Goal: Task Accomplishment & Management: Use online tool/utility

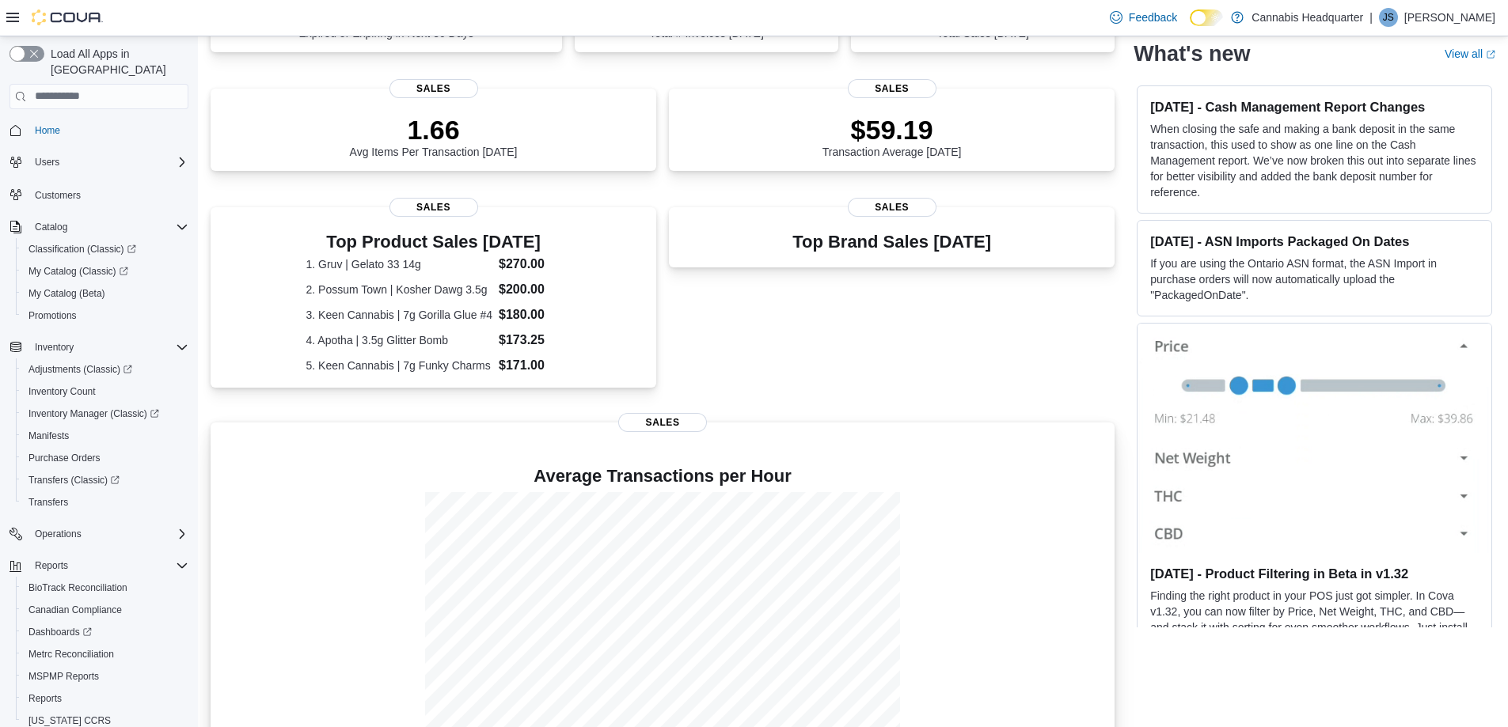
scroll to position [359, 0]
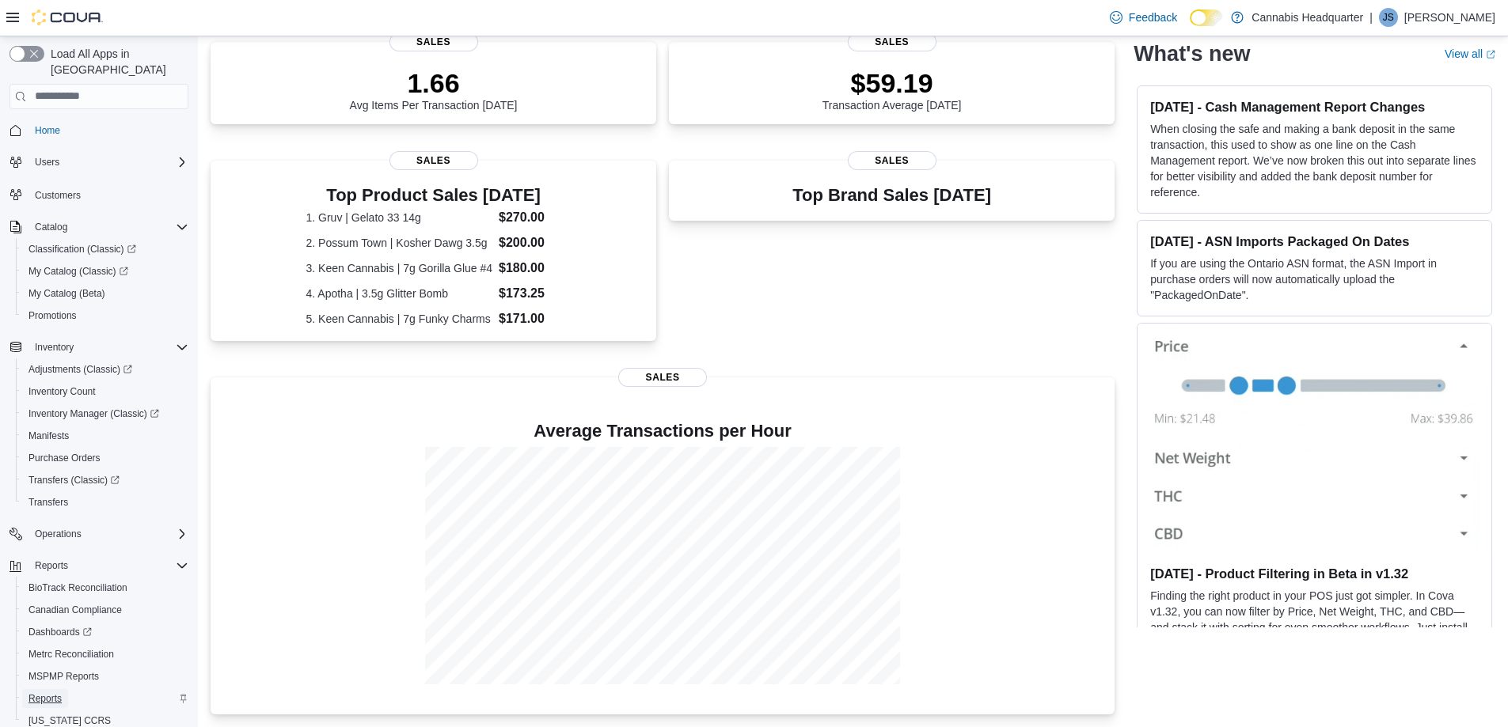
click at [64, 689] on link "Reports" at bounding box center [45, 698] width 46 height 19
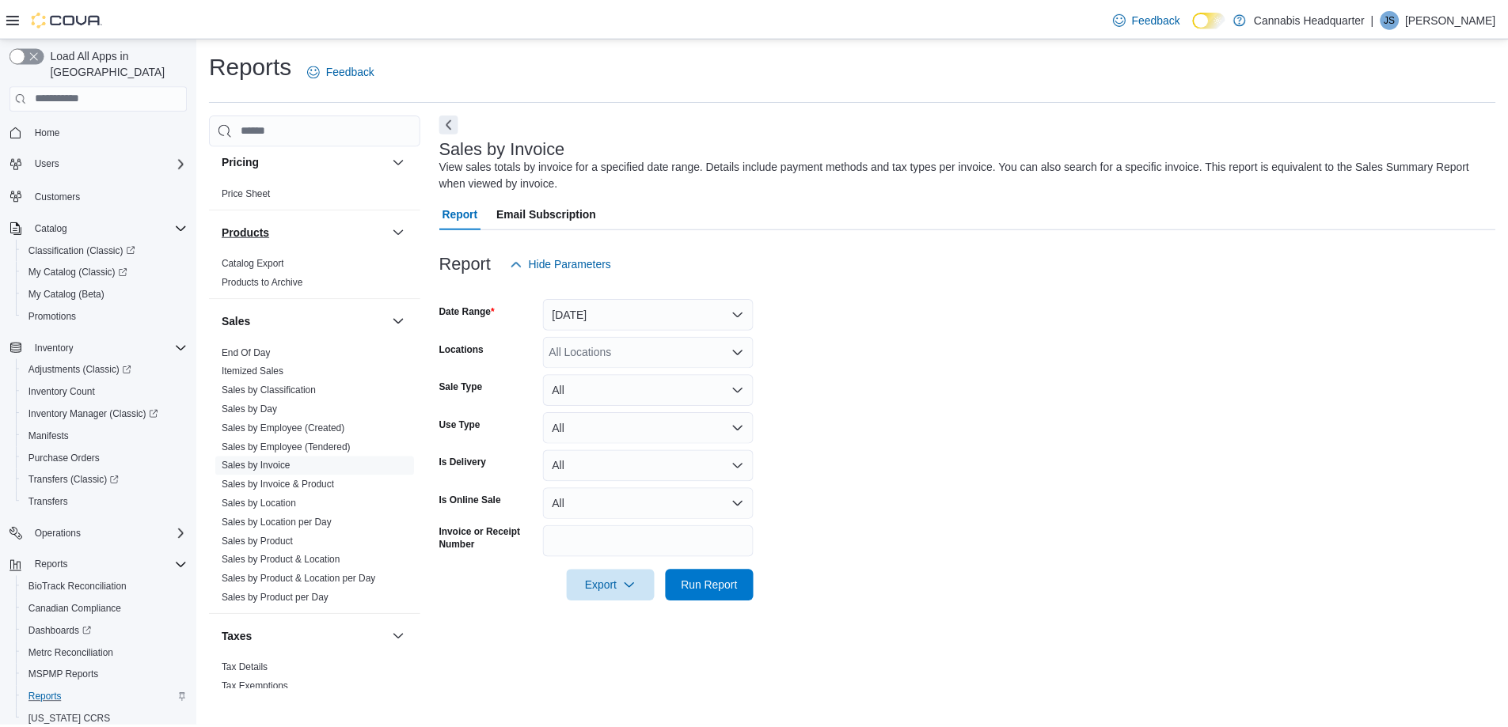
scroll to position [1029, 0]
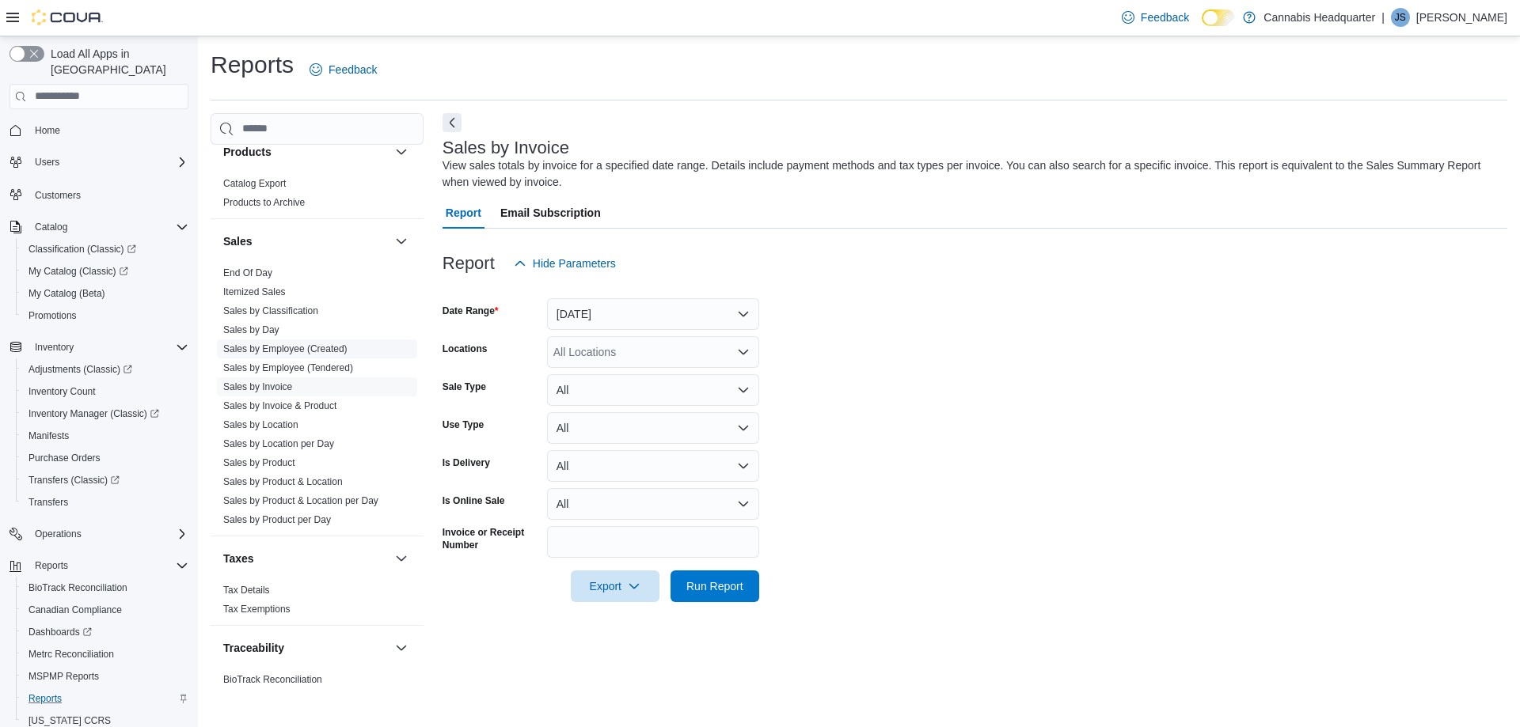
click at [287, 351] on link "Sales by Employee (Created)" at bounding box center [285, 349] width 124 height 11
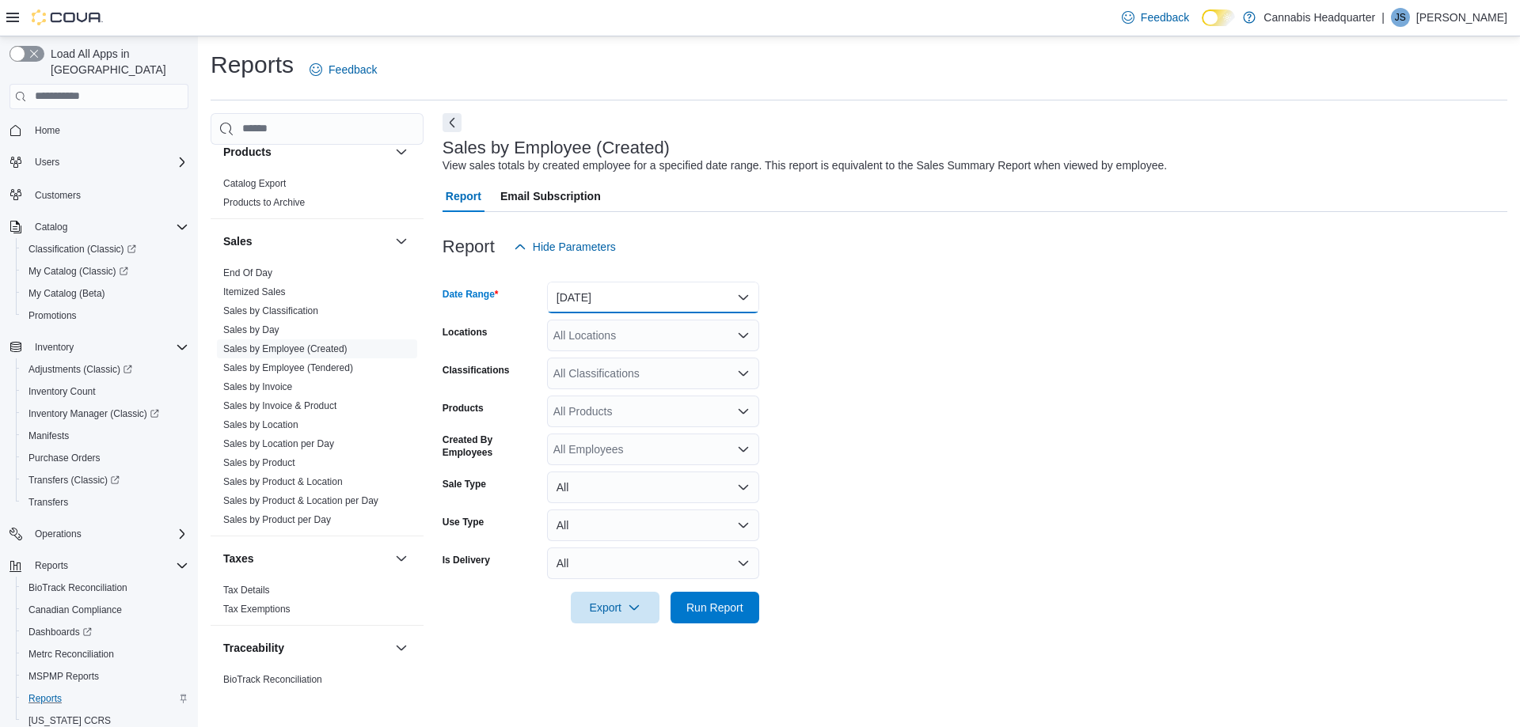
click at [584, 305] on button "[DATE]" at bounding box center [653, 298] width 212 height 32
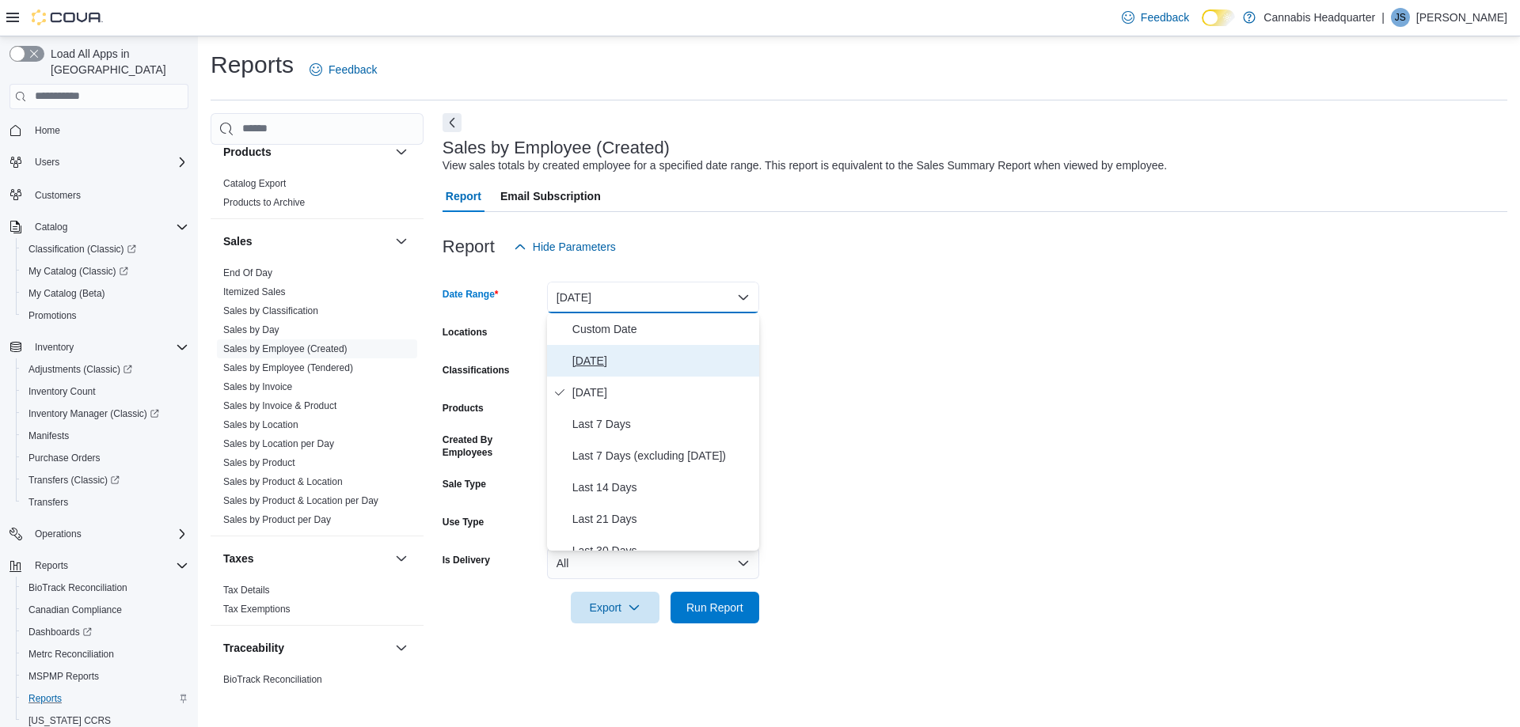
click at [600, 359] on span "[DATE]" at bounding box center [662, 360] width 180 height 19
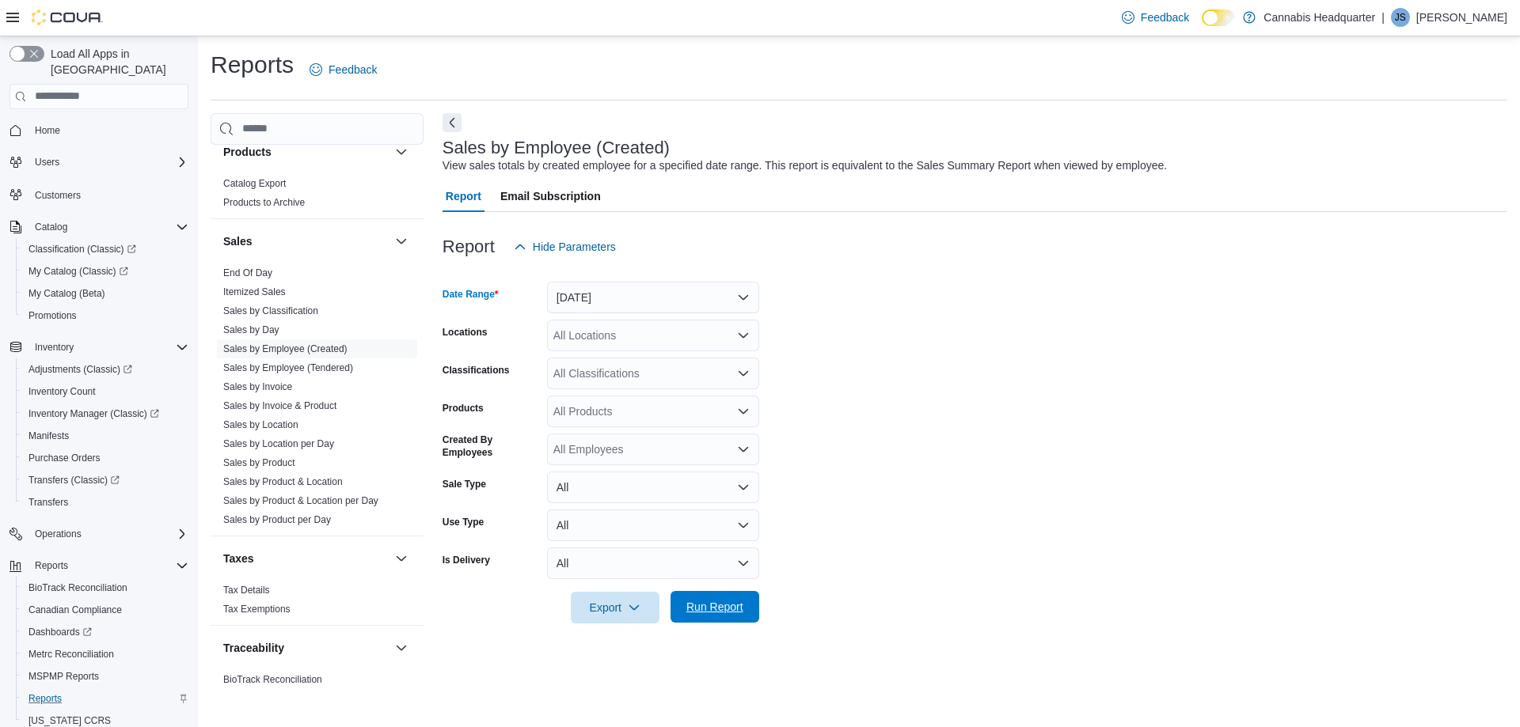
click at [719, 599] on span "Run Report" at bounding box center [715, 607] width 70 height 32
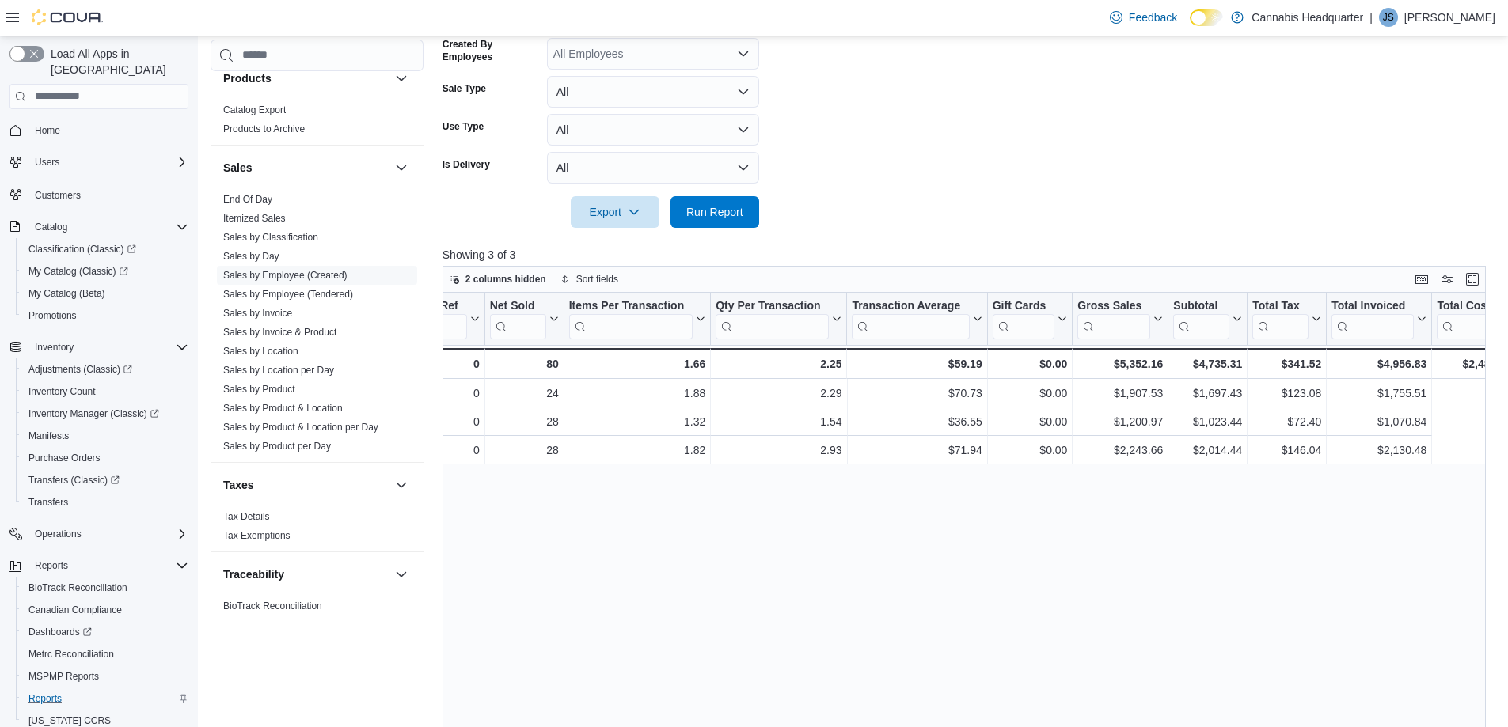
scroll to position [0, 1213]
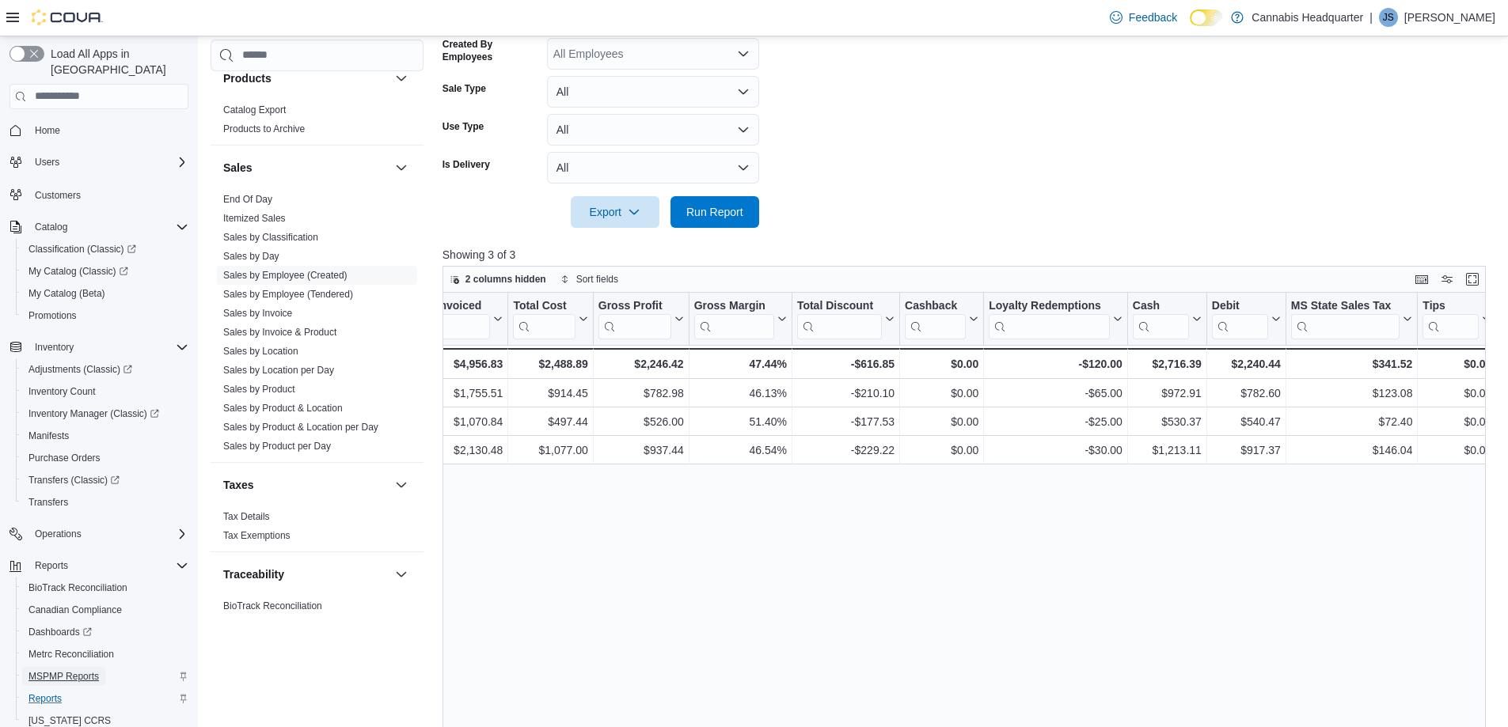
click at [85, 670] on span "MSPMP Reports" at bounding box center [63, 676] width 70 height 13
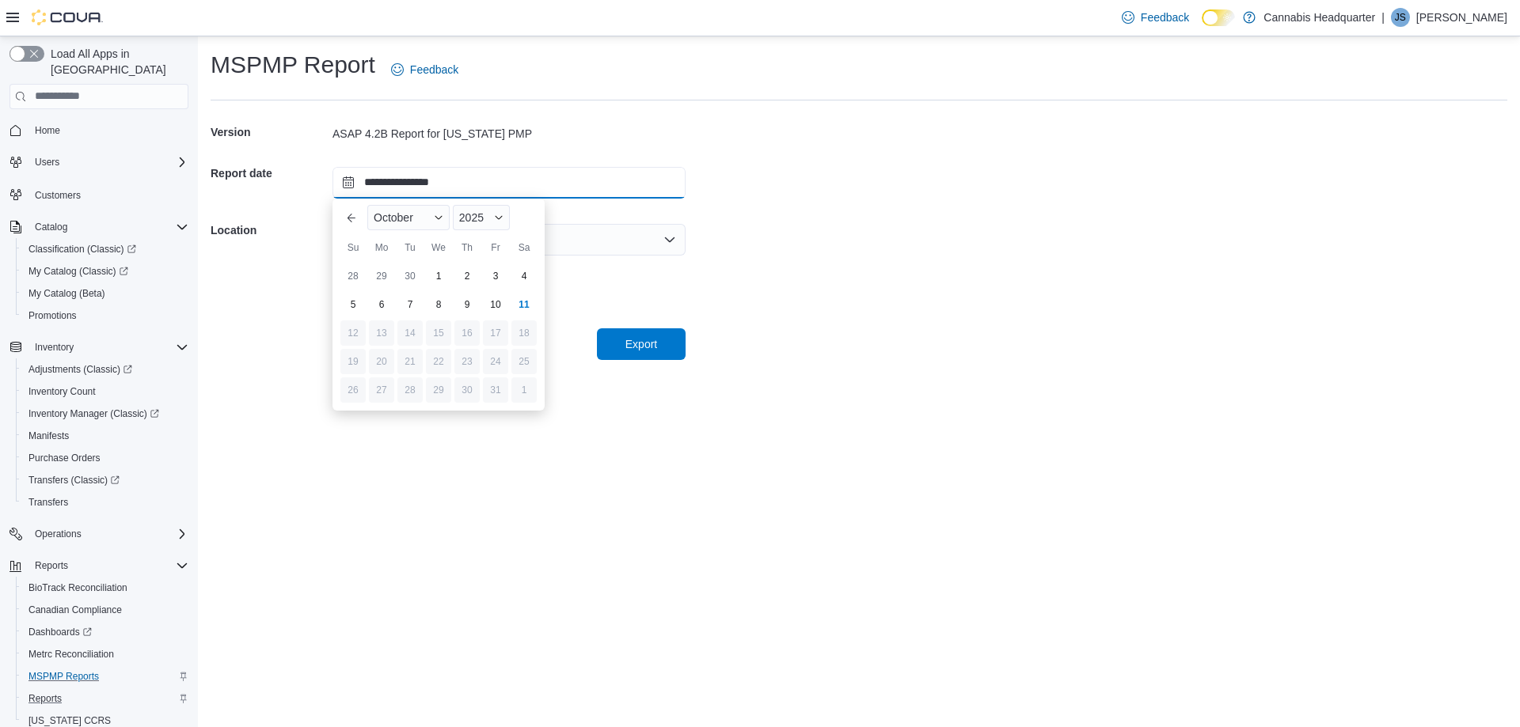
click at [480, 188] on input "**********" at bounding box center [508, 183] width 353 height 32
click at [494, 305] on div "10" at bounding box center [495, 304] width 28 height 28
type input "**********"
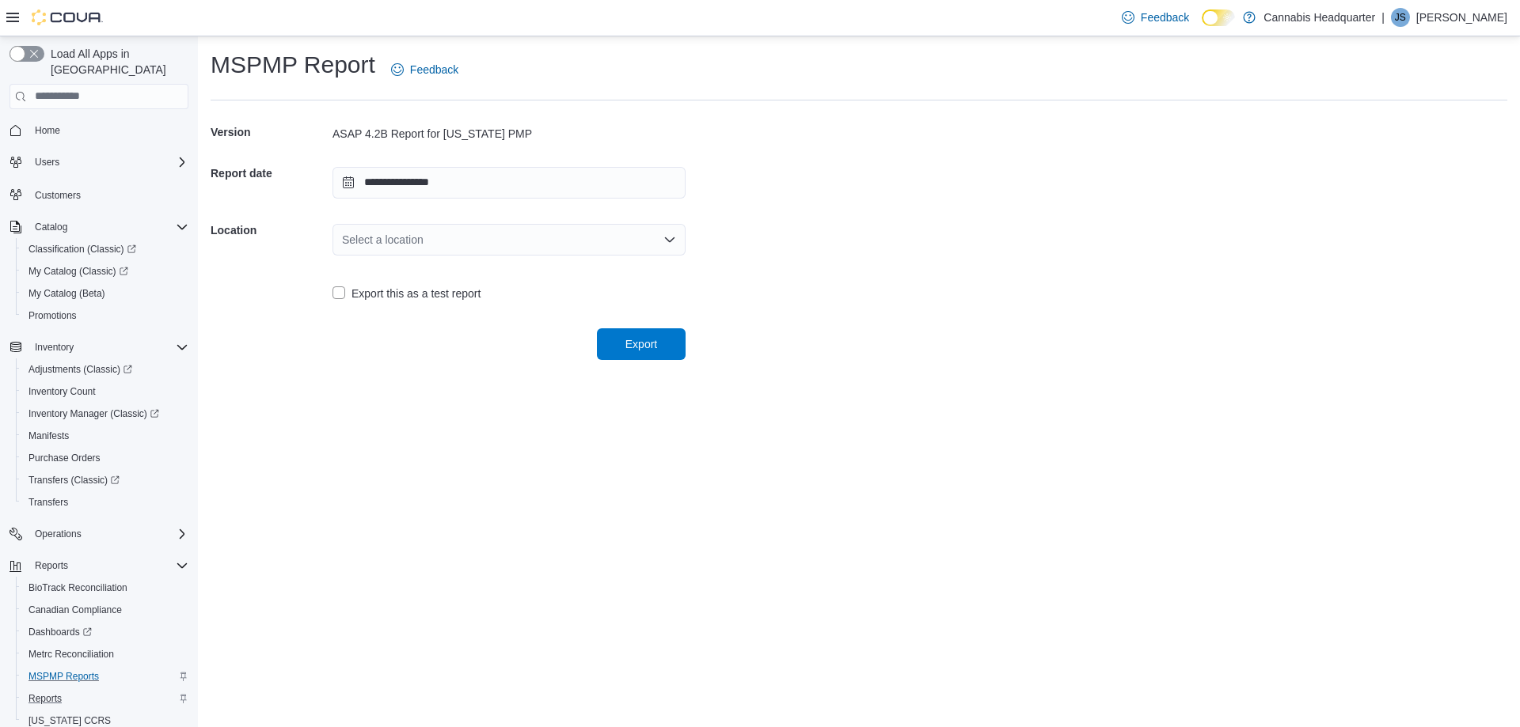
click at [480, 245] on div "Select a location" at bounding box center [508, 240] width 353 height 32
click at [461, 290] on span "608 N Gloster" at bounding box center [518, 290] width 315 height 16
click at [636, 346] on span "Export" at bounding box center [641, 344] width 32 height 16
